Goal: Find specific page/section

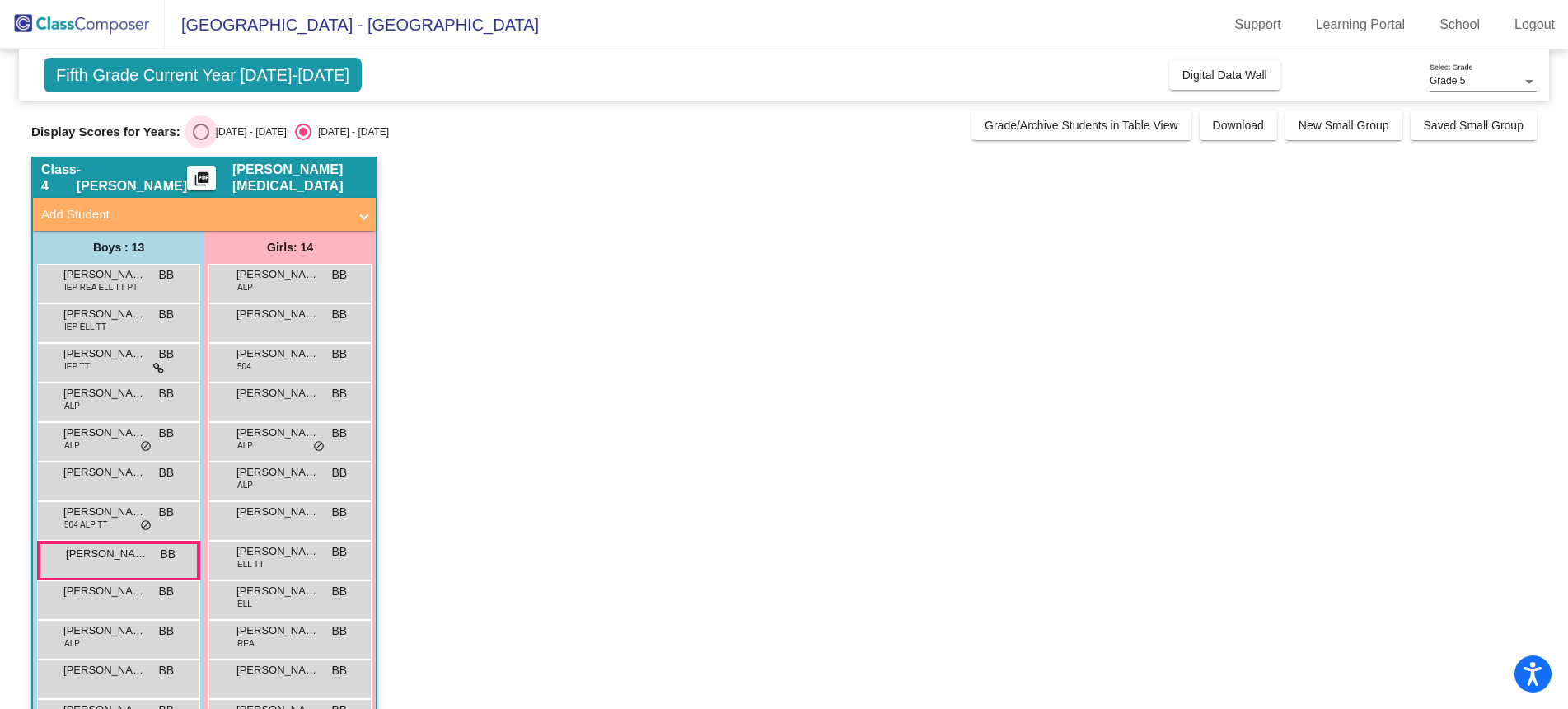
click at [202, 137] on div "Select an option" at bounding box center [201, 131] width 16 height 16
click at [201, 140] on input "[DATE] - [DATE]" at bounding box center [201, 140] width 1 height 1
radio input "true"
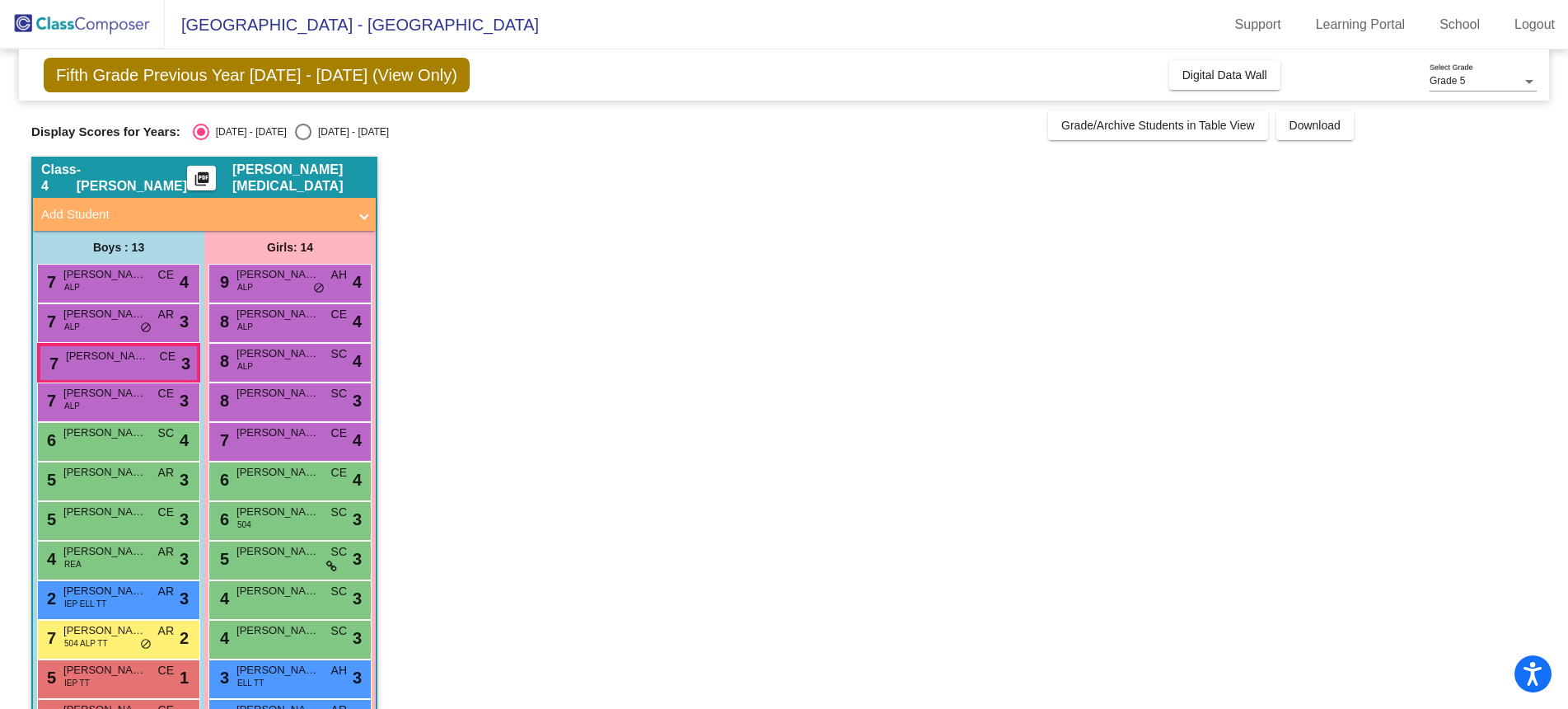
scroll to position [1, 0]
click at [295, 132] on div "Select an option" at bounding box center [303, 131] width 16 height 16
click at [303, 139] on input "[DATE] - [DATE]" at bounding box center [303, 139] width 1 height 1
radio input "true"
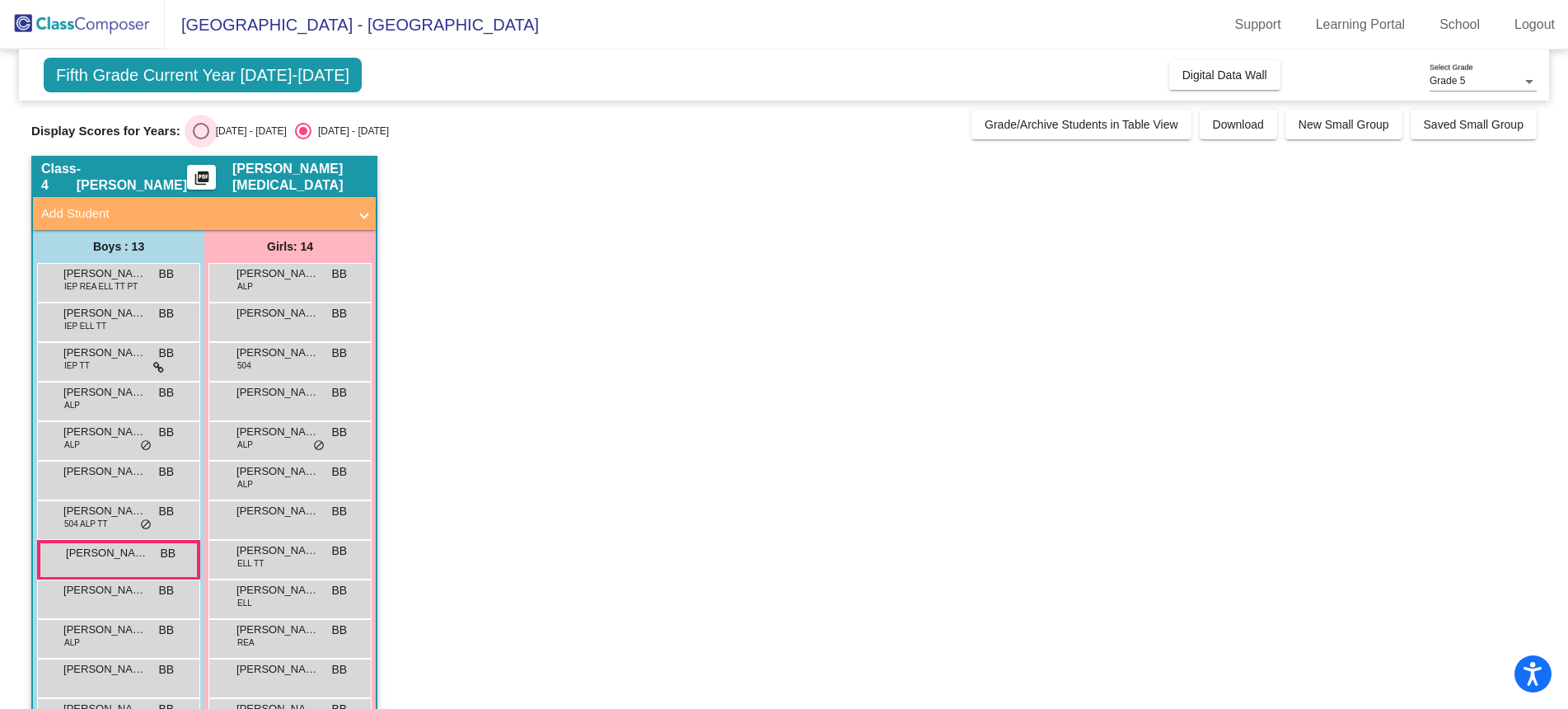
click at [202, 131] on div "Select an option" at bounding box center [201, 131] width 16 height 16
click at [201, 139] on input "[DATE] - [DATE]" at bounding box center [201, 139] width 1 height 1
radio input "true"
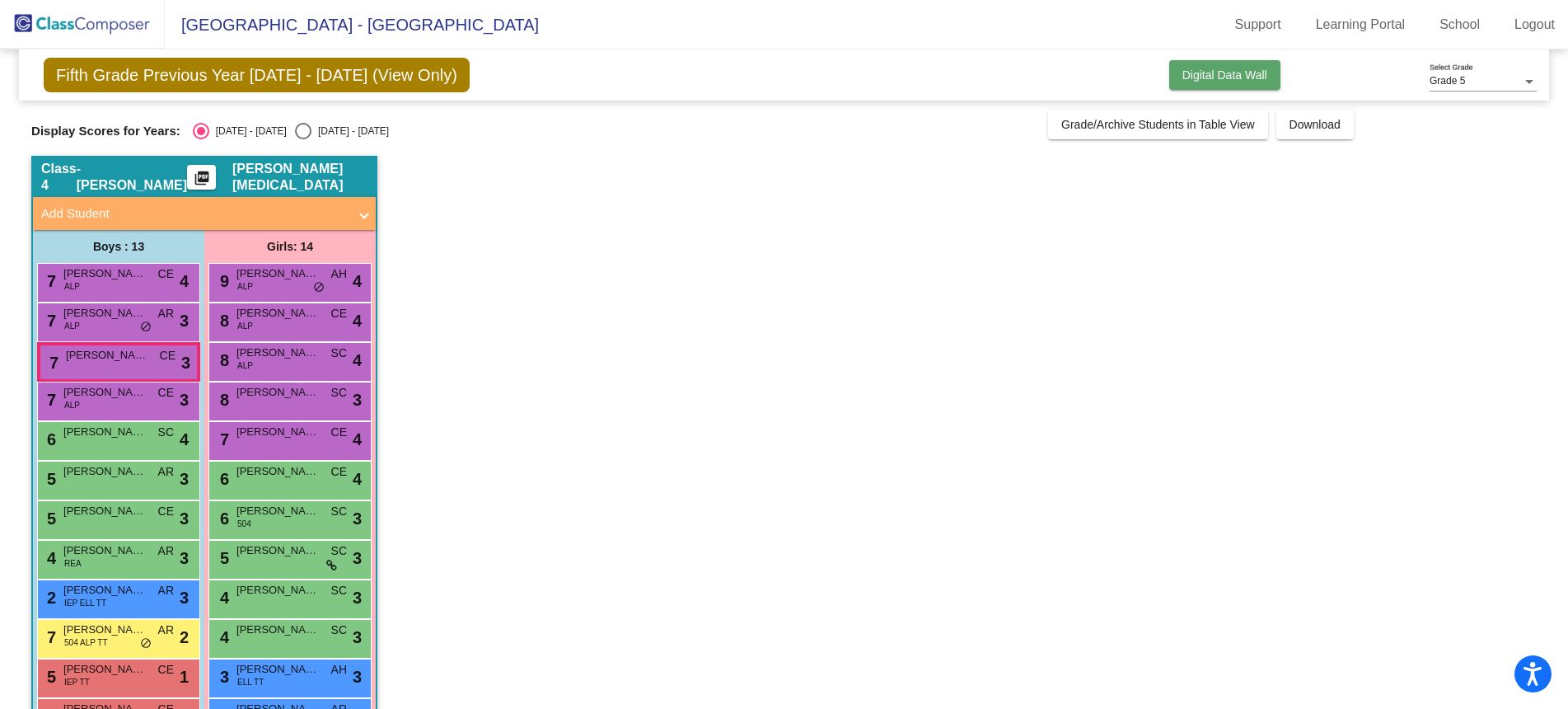
click at [1220, 73] on span "Digital Data Wall" at bounding box center [1225, 74] width 85 height 13
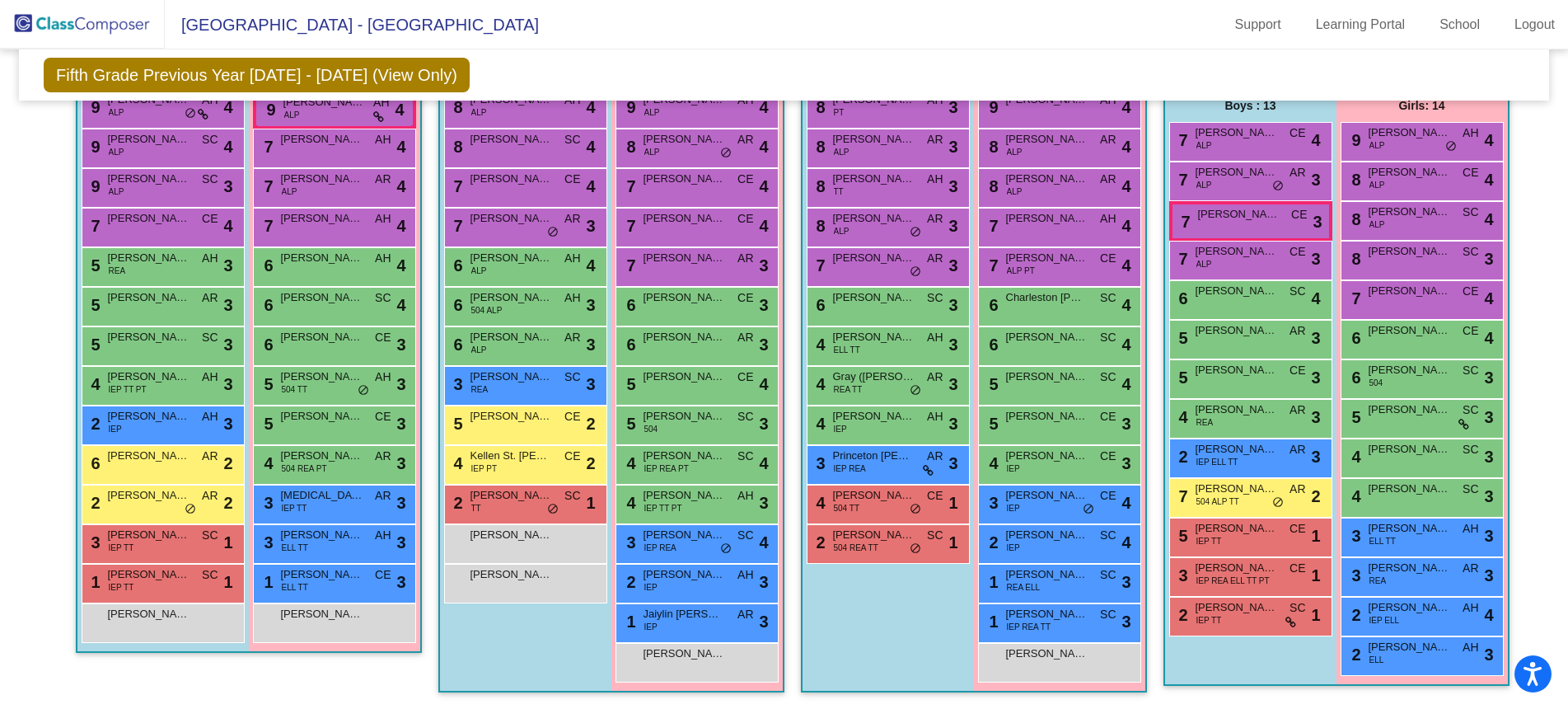
scroll to position [0, 0]
